Goal: Transaction & Acquisition: Purchase product/service

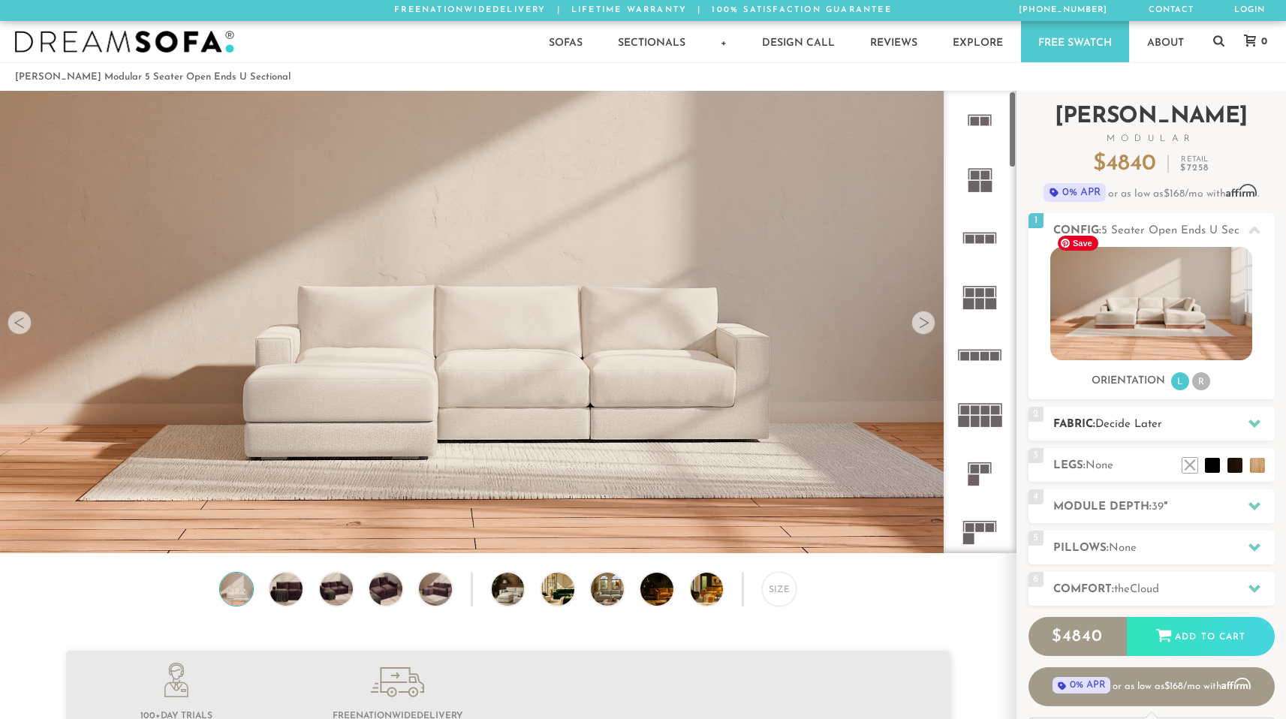
scroll to position [12, 12]
click at [1256, 229] on icon at bounding box center [1254, 230] width 12 height 8
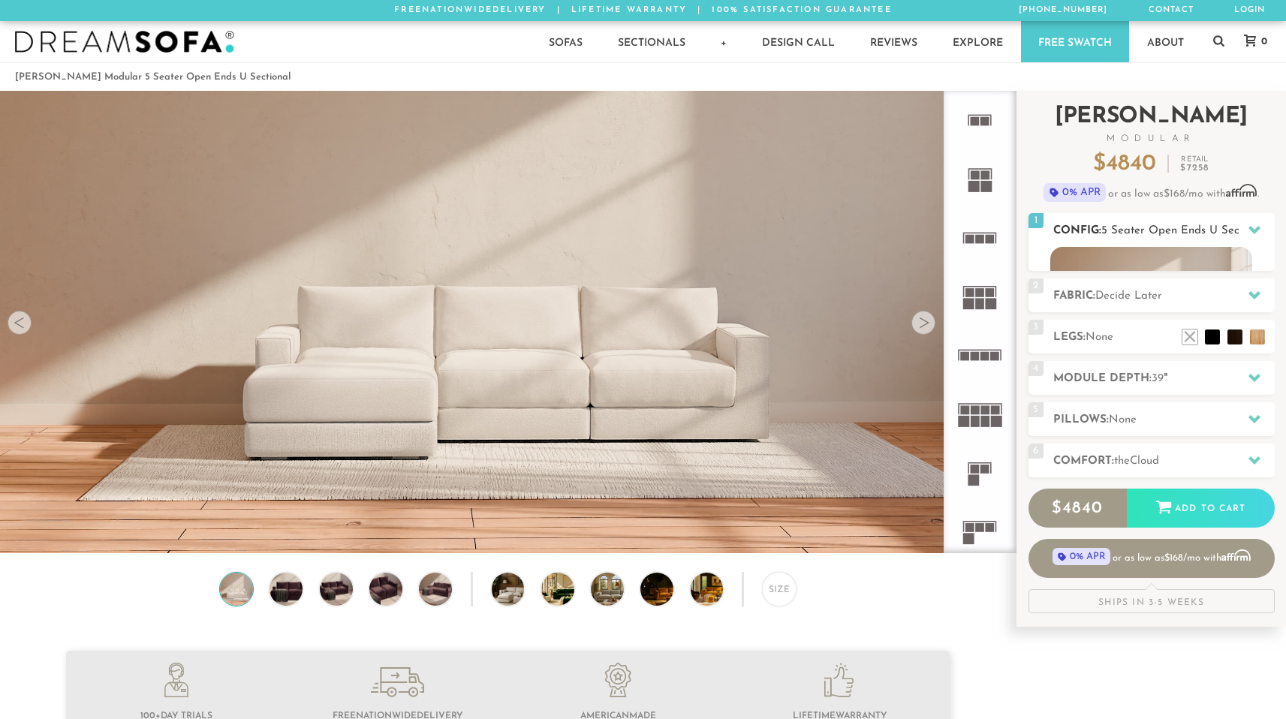
click at [1256, 229] on icon at bounding box center [1254, 230] width 12 height 8
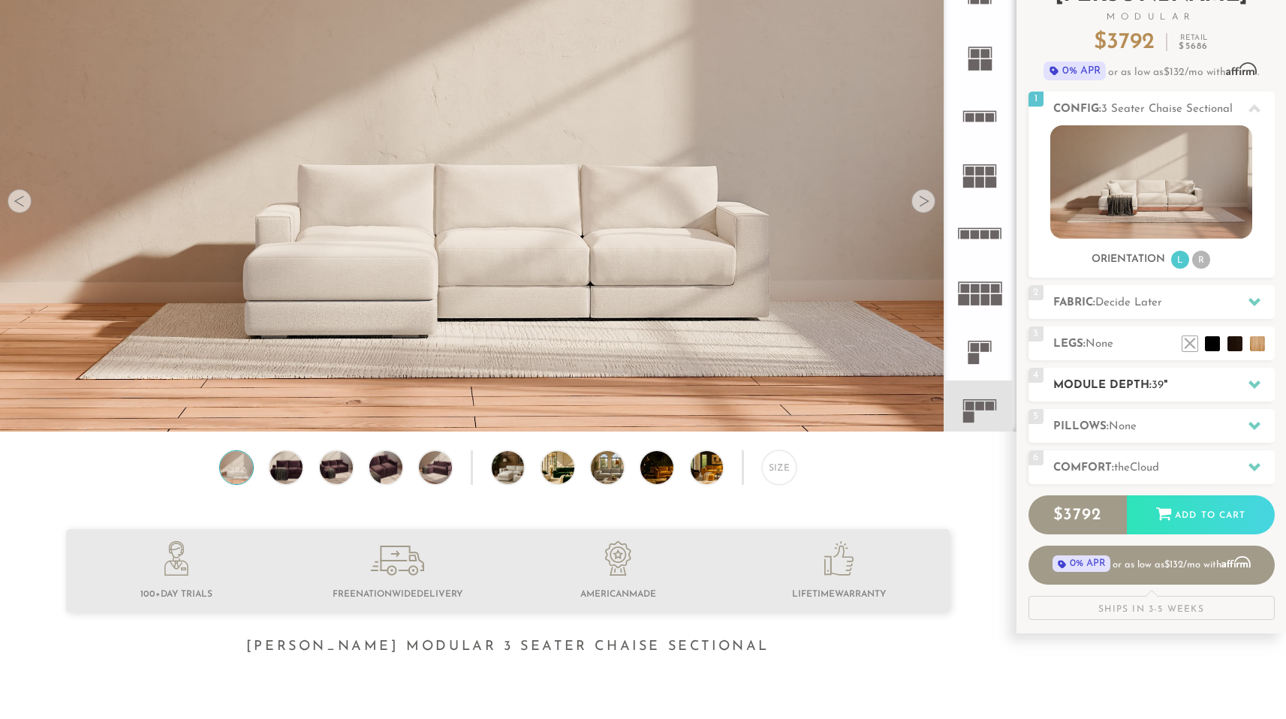
scroll to position [82, 0]
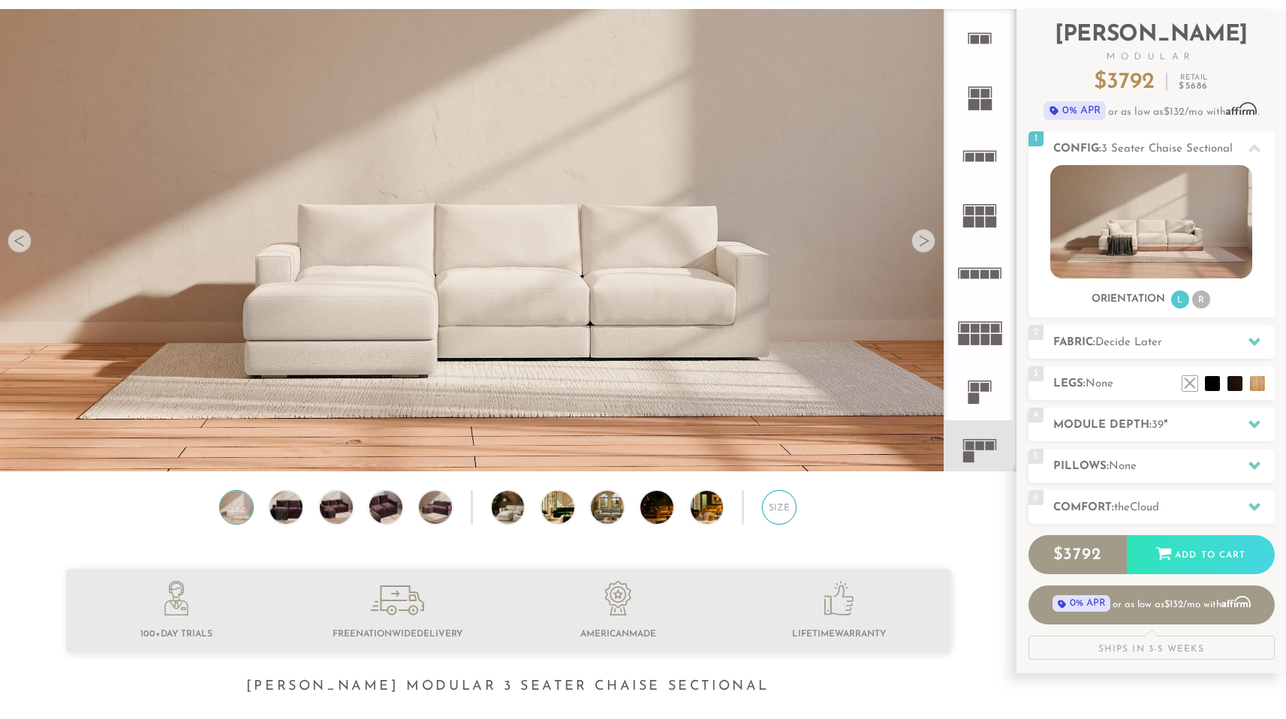
click at [776, 518] on div "Size" at bounding box center [779, 507] width 35 height 35
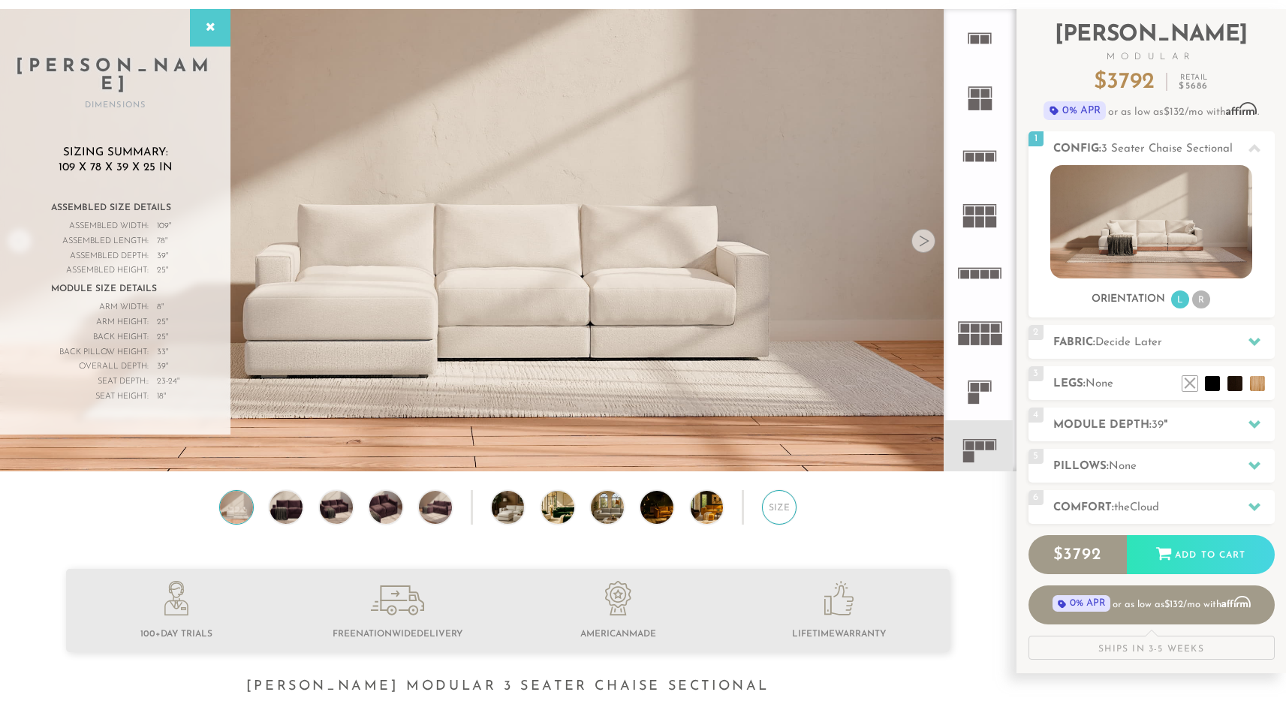
scroll to position [81, 0]
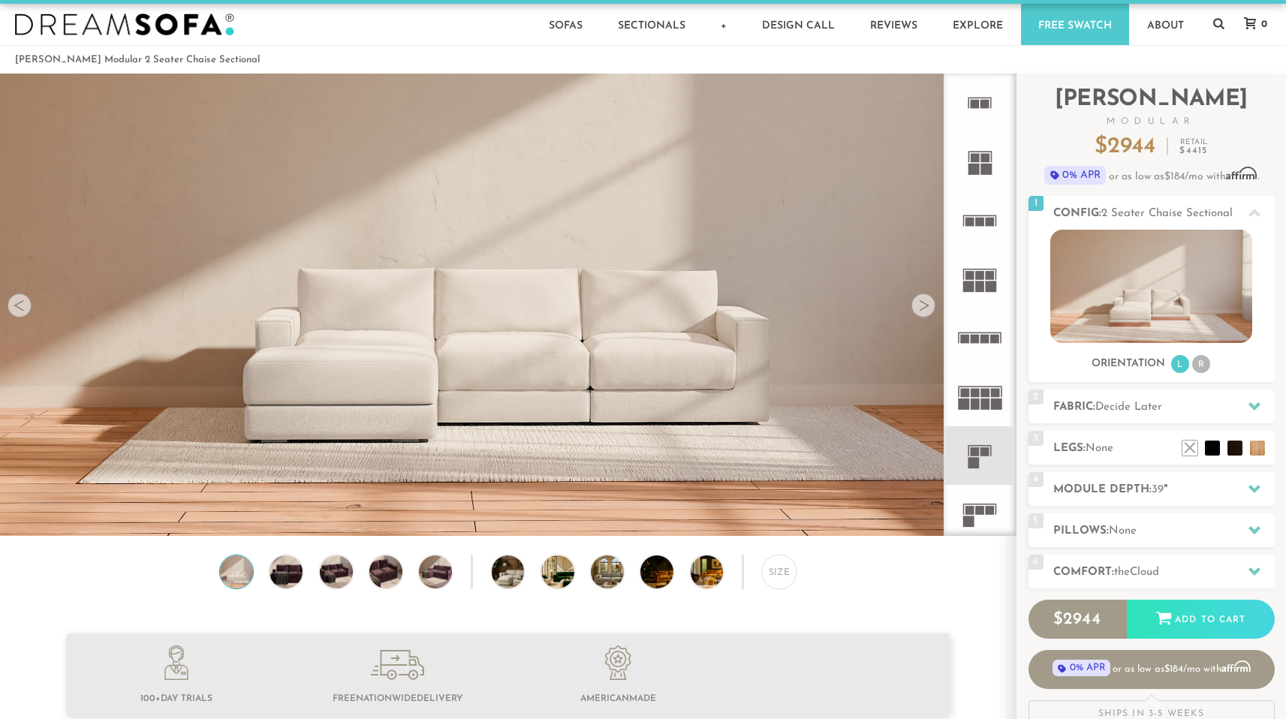
scroll to position [41, 0]
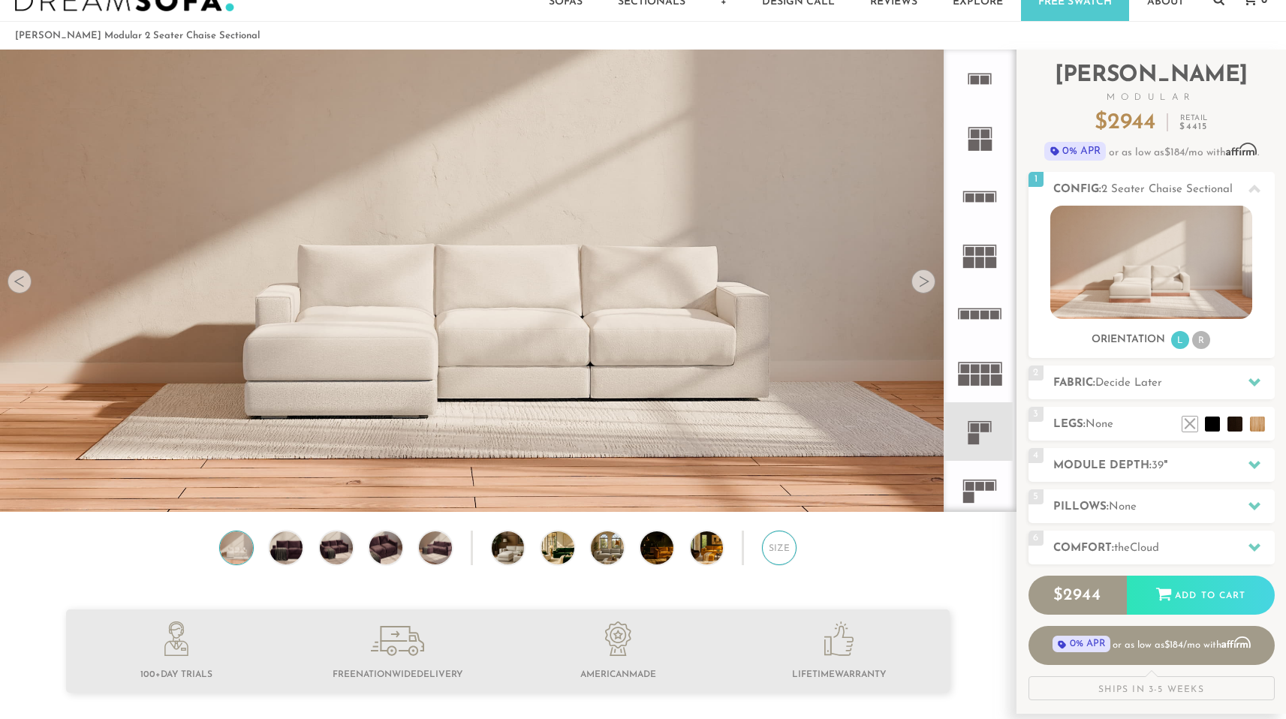
click at [771, 559] on div "Size" at bounding box center [779, 548] width 35 height 35
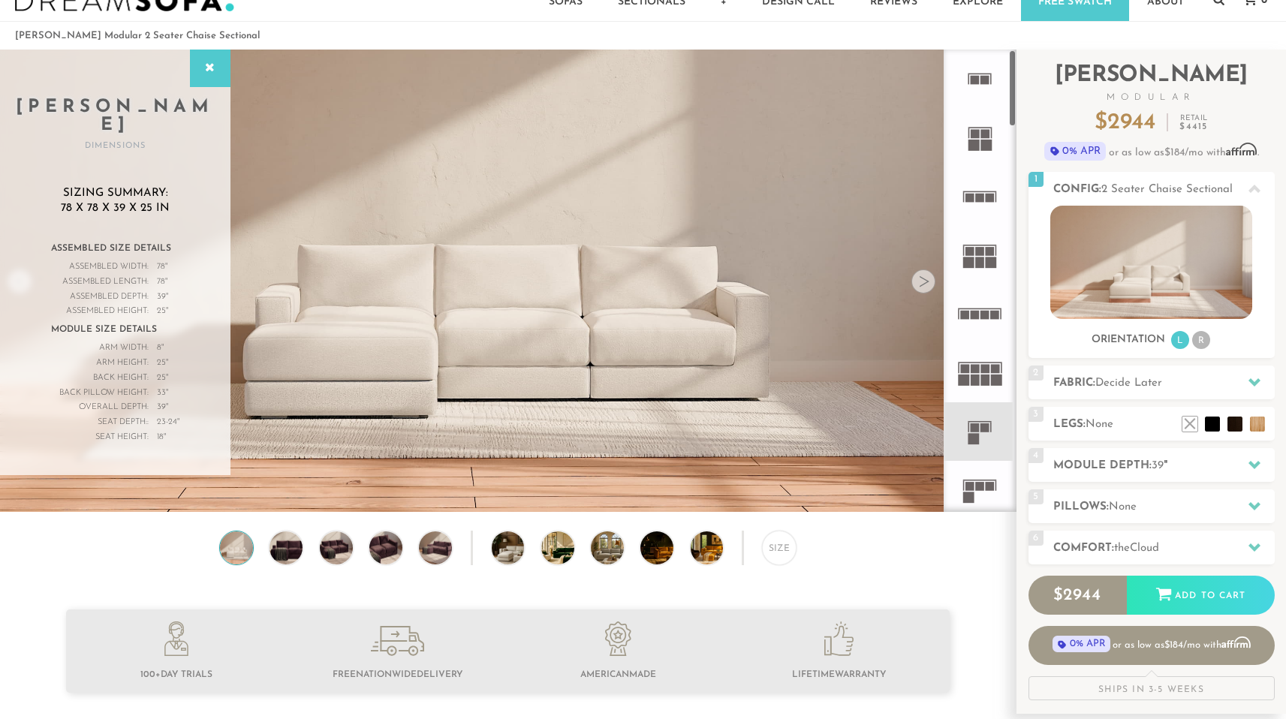
click at [980, 490] on rect at bounding box center [980, 486] width 9 height 9
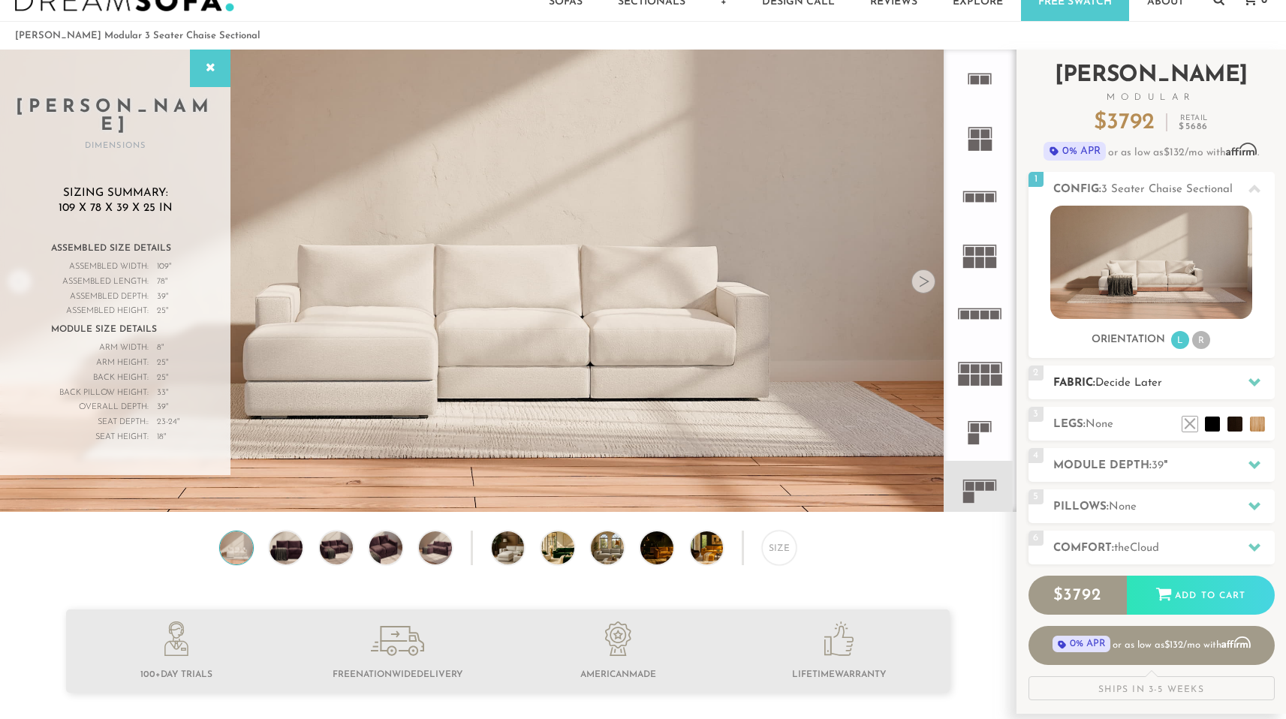
click at [1141, 395] on div "2 Fabric: Decide Later" at bounding box center [1151, 382] width 246 height 34
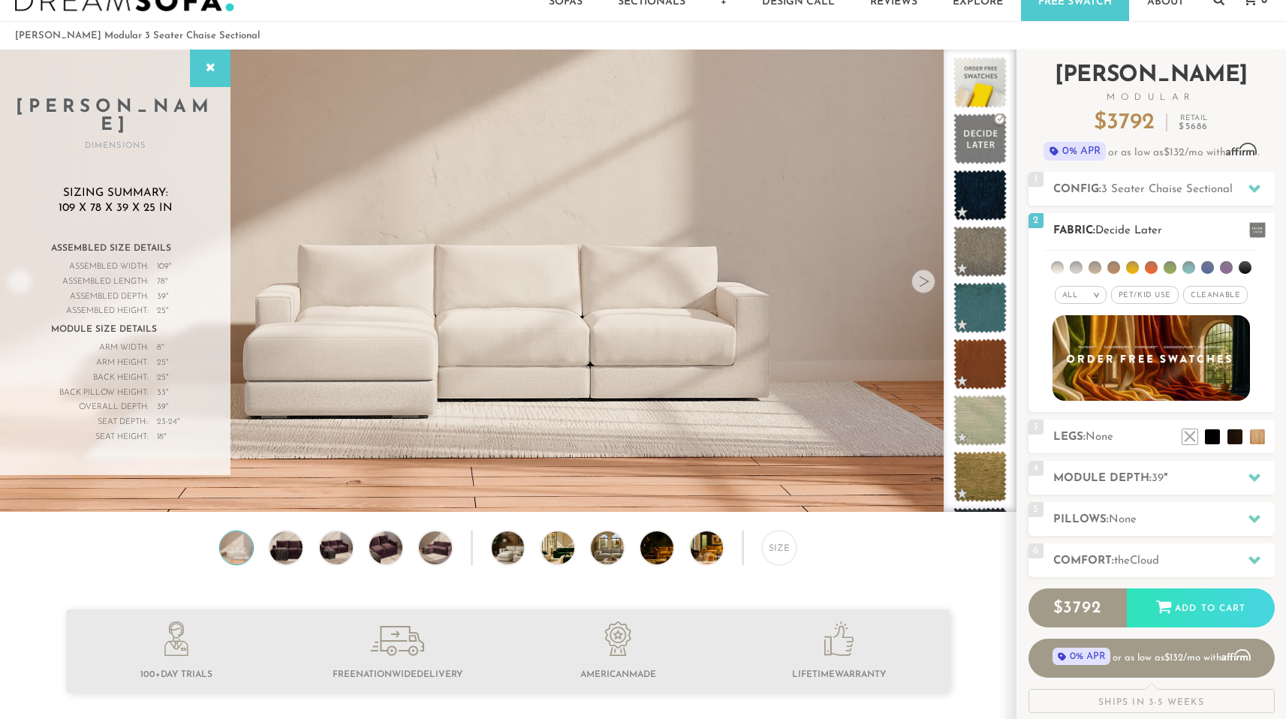
click at [1190, 301] on span "Cleanable x" at bounding box center [1215, 295] width 65 height 18
click at [1150, 296] on span "Pet/Kid Use x" at bounding box center [1139, 295] width 68 height 18
click at [1088, 269] on ul at bounding box center [1151, 265] width 214 height 28
click at [1093, 269] on li at bounding box center [1094, 267] width 13 height 13
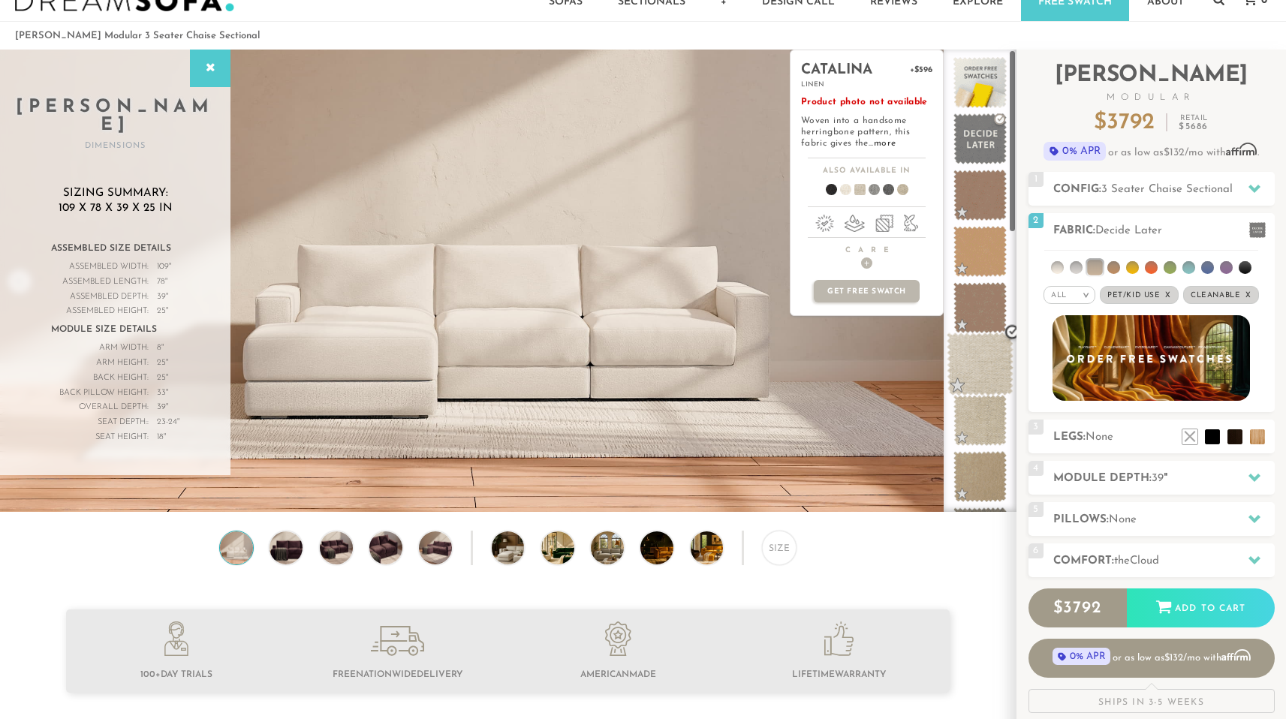
click at [996, 354] on span at bounding box center [979, 364] width 67 height 64
